Goal: Find specific page/section: Find specific page/section

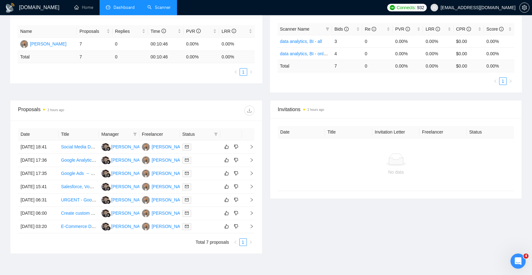
click at [147, 7] on link "Scanner" at bounding box center [158, 7] width 23 height 5
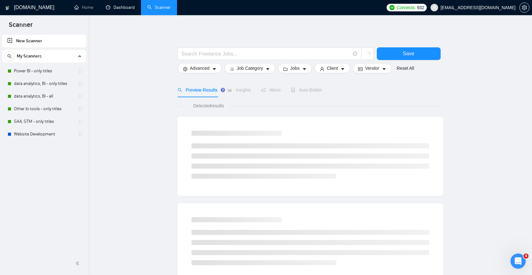
click at [124, 7] on link "Dashboard" at bounding box center [120, 7] width 29 height 5
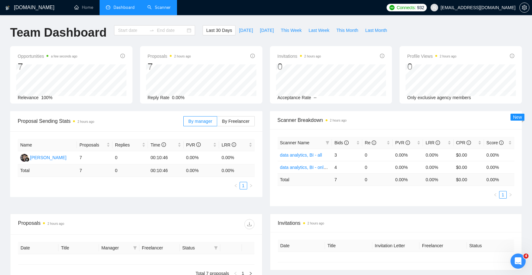
type input "[DATE]"
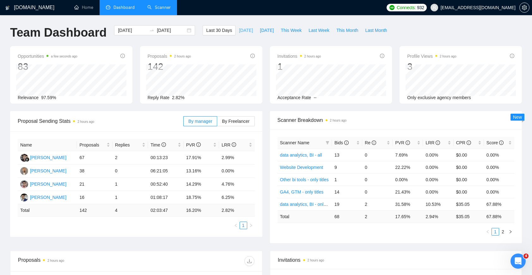
click at [243, 28] on span "[DATE]" at bounding box center [246, 30] width 14 height 7
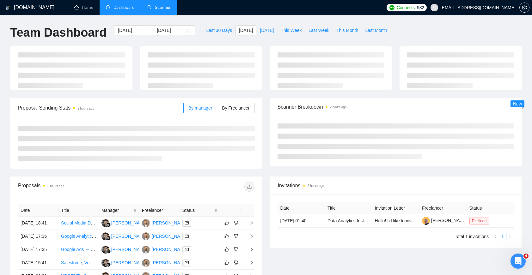
type input "[DATE]"
